Goal: Task Accomplishment & Management: Complete application form

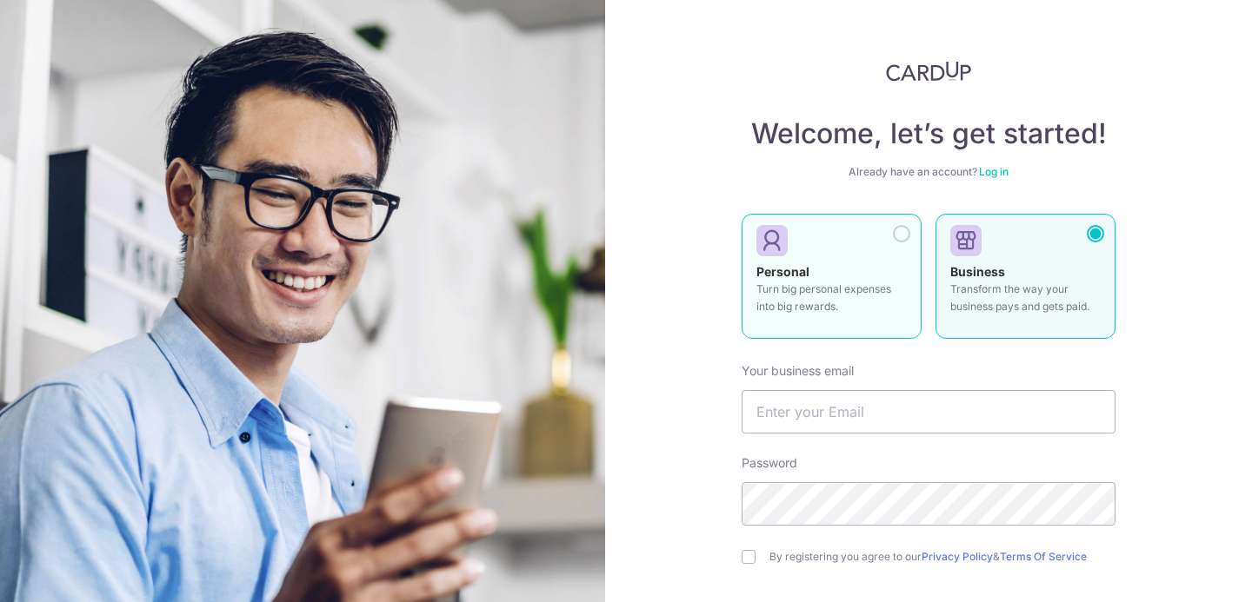
click at [786, 278] on strong "Personal" at bounding box center [782, 271] width 53 height 15
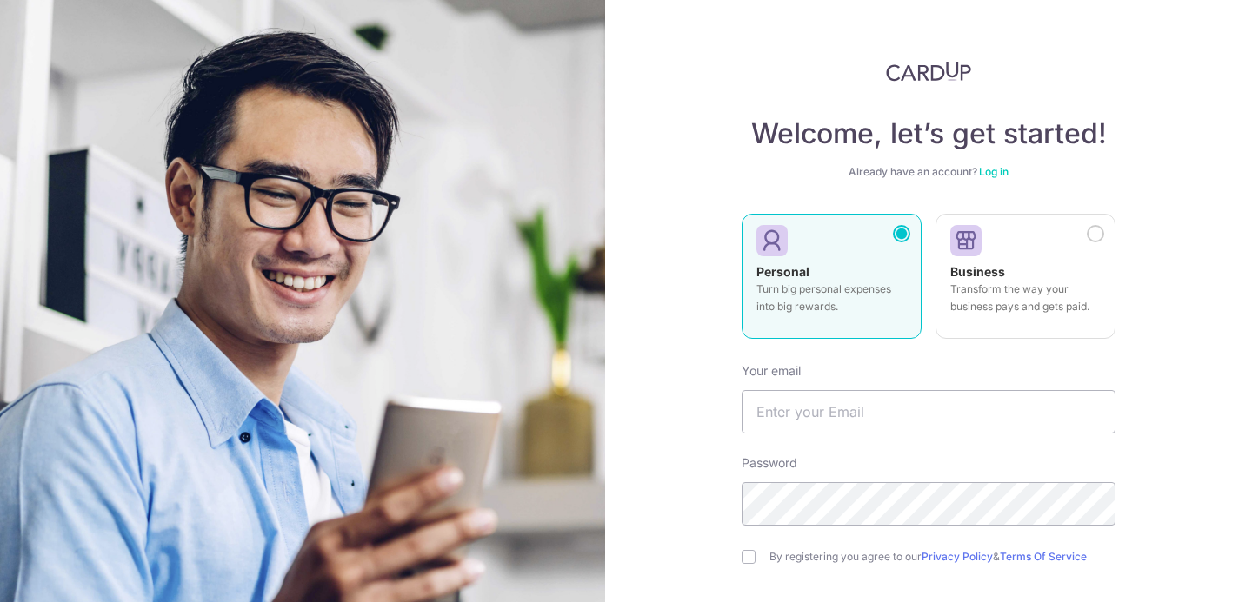
scroll to position [156, 0]
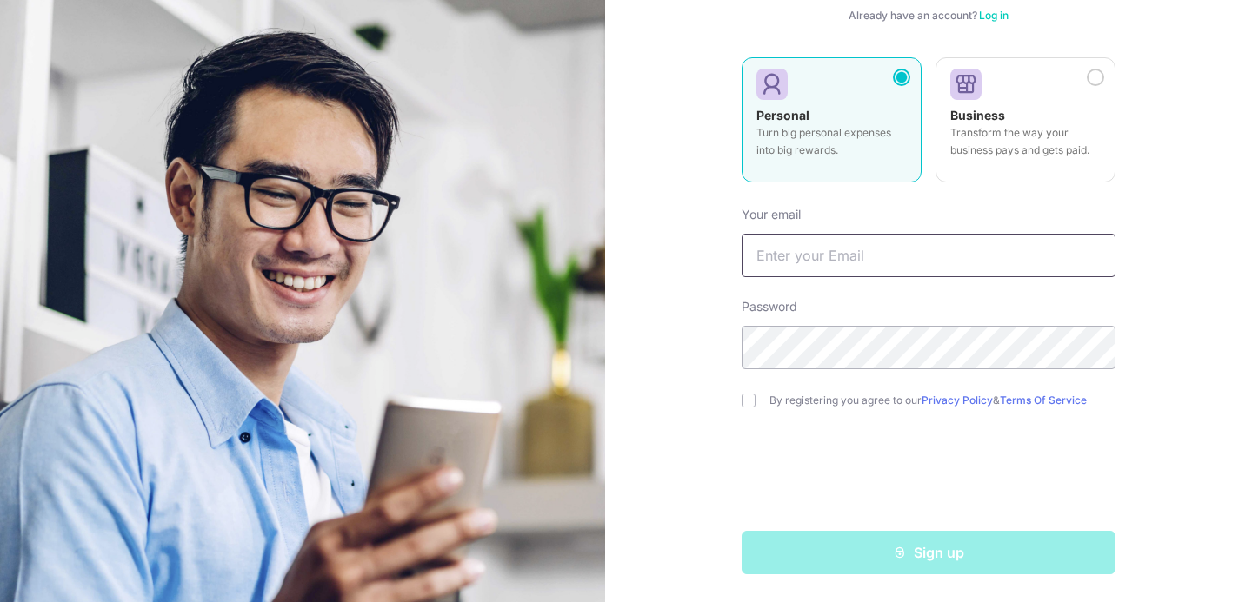
click at [755, 242] on input "text" at bounding box center [928, 255] width 374 height 43
type input "[EMAIL_ADDRESS][DOMAIN_NAME]"
click at [743, 399] on input "checkbox" at bounding box center [748, 401] width 14 height 14
checkbox input "true"
